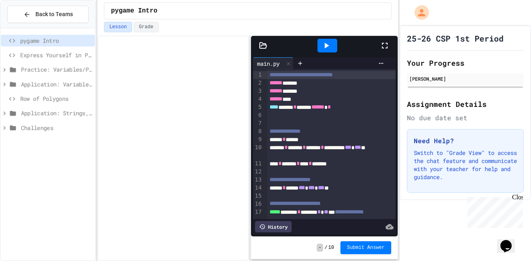
click at [36, 99] on span "Row of Polygons" at bounding box center [56, 98] width 72 height 8
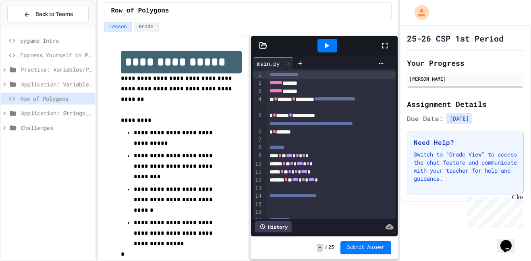
click at [384, 46] on icon at bounding box center [385, 46] width 10 height 10
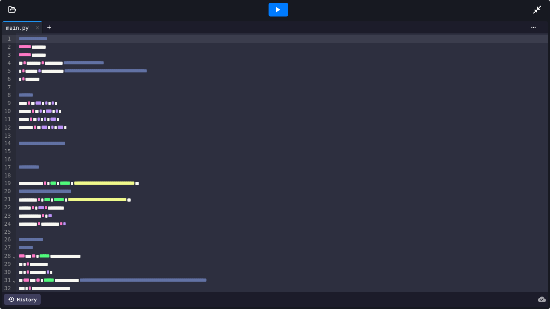
click at [284, 8] on div at bounding box center [279, 10] width 20 height 14
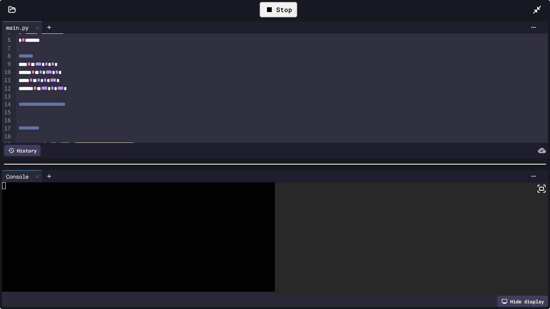
scroll to position [42, 0]
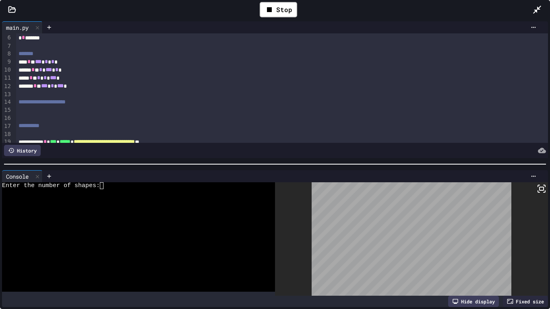
click at [113, 191] on div at bounding box center [134, 192] width 265 height 7
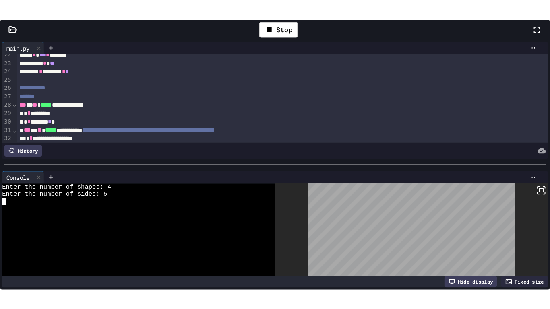
scroll to position [206, 0]
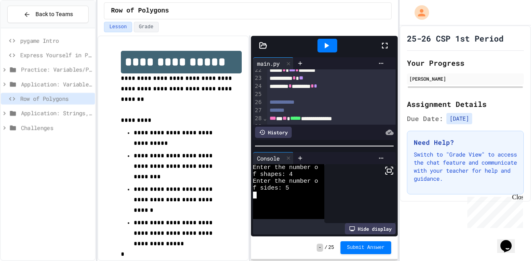
click at [390, 48] on div at bounding box center [389, 46] width 18 height 22
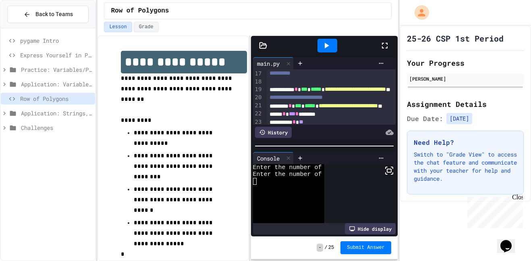
scroll to position [146, 0]
